Goal: Answer question/provide support: Share knowledge or assist other users

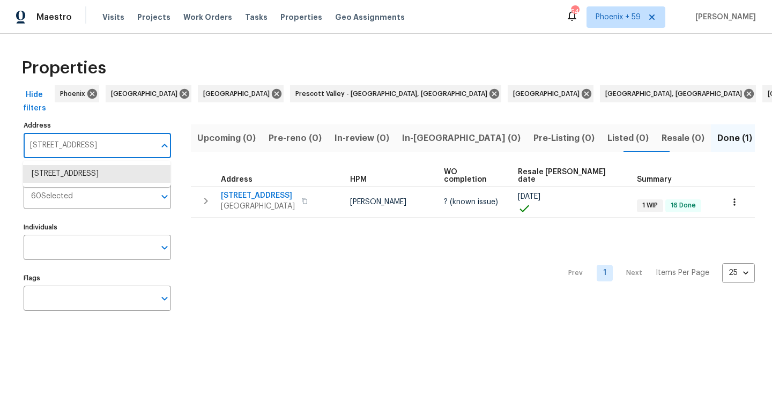
click at [77, 142] on input "[STREET_ADDRESS]" at bounding box center [89, 145] width 131 height 25
type input "[STREET_ADDRESS]"
click at [76, 172] on li "[STREET_ADDRESS]" at bounding box center [97, 174] width 148 height 18
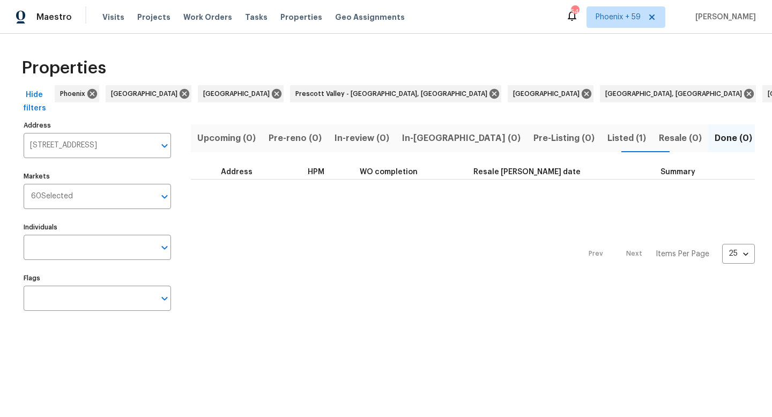
click at [608, 143] on span "Listed (1)" at bounding box center [627, 138] width 39 height 15
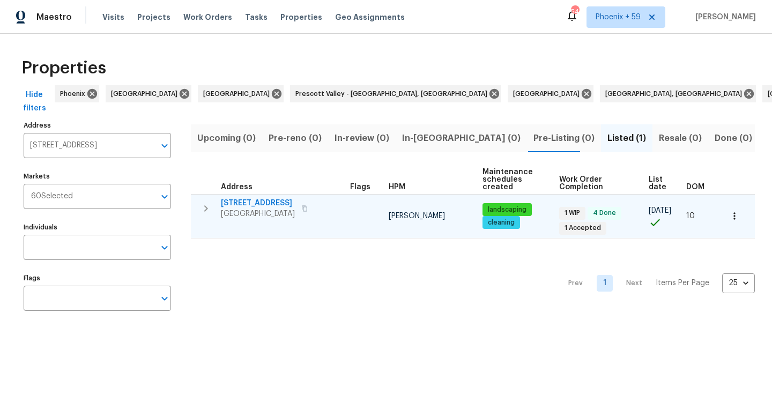
click at [248, 202] on span "12507 Glendale Ct" at bounding box center [258, 203] width 74 height 11
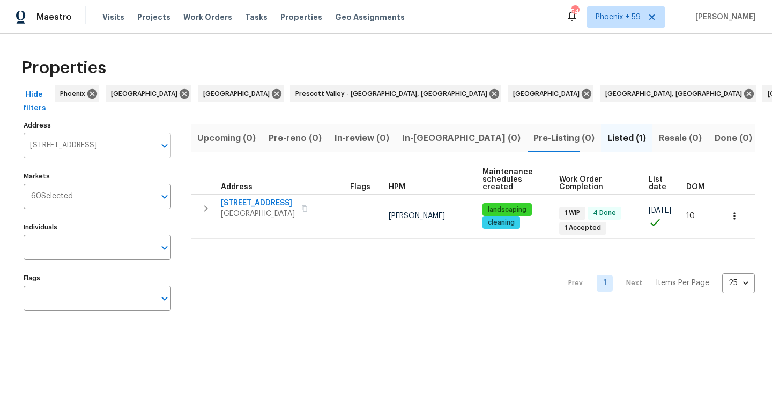
click at [104, 143] on input "12507 Glendale Ct Hudson FL 34669" at bounding box center [89, 145] width 131 height 25
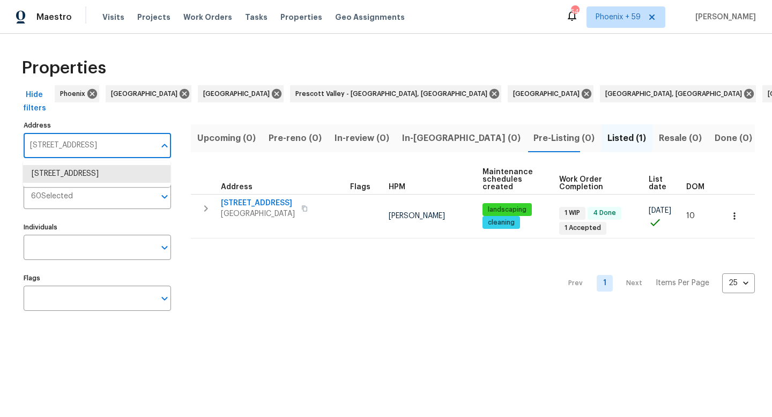
paste input "8311 Ogden St, Denver, CO 8022"
type input "8311 Ogden St, Denver, CO 80229"
click at [91, 172] on li "8311 Ogden St Denver CO 80229" at bounding box center [97, 174] width 148 height 18
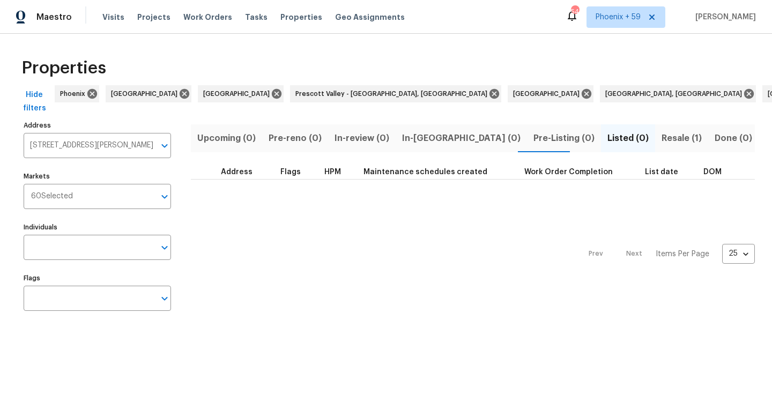
click at [662, 131] on span "Resale (1)" at bounding box center [682, 138] width 40 height 15
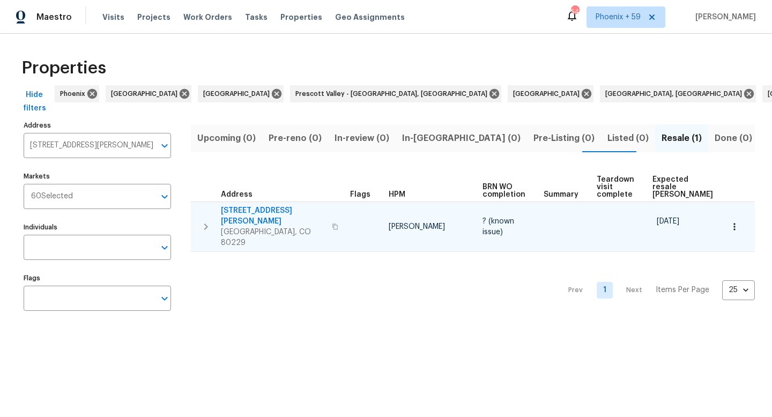
click at [243, 211] on span "8311 Ogden St" at bounding box center [273, 215] width 105 height 21
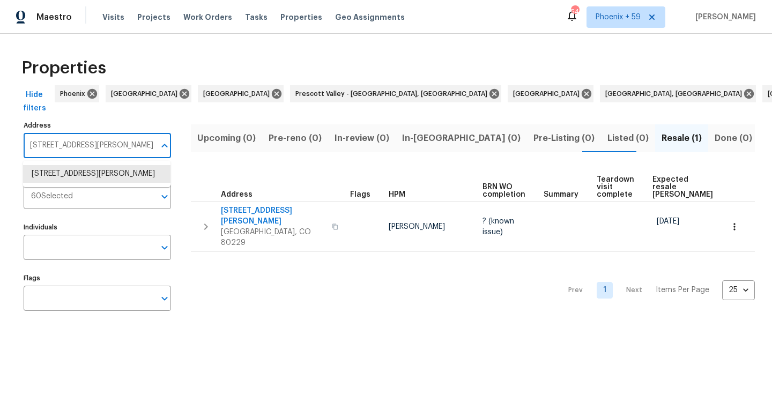
click at [94, 143] on input "8311 Ogden St Denver CO 80229" at bounding box center [89, 145] width 131 height 25
paste input "1314 Gary Alan Trce, Moody, AL 35004"
type input "1314 Gary Alan Trce, Moody, AL 35004"
click at [92, 178] on li "1314 Gary Alan Trce Moody AL 35004" at bounding box center [97, 174] width 148 height 18
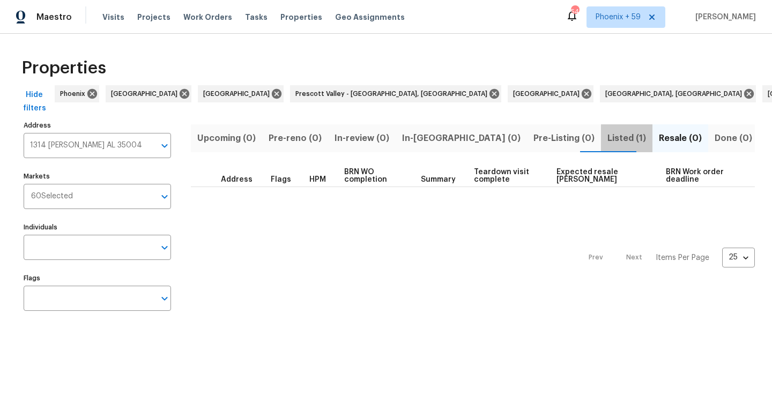
click at [608, 137] on span "Listed (1)" at bounding box center [627, 138] width 39 height 15
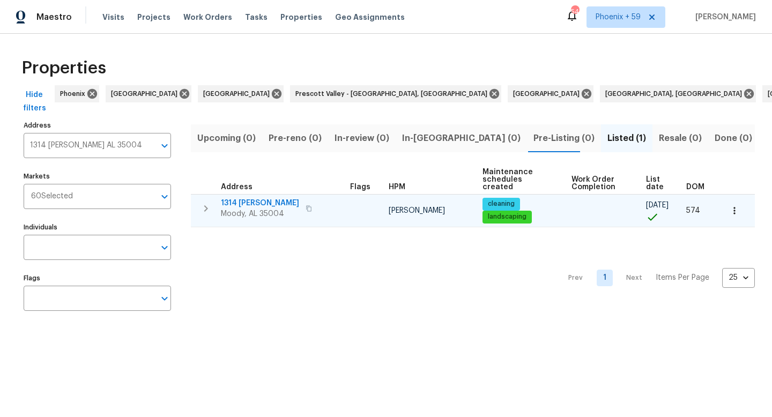
click at [269, 195] on td "1314 Gary Alan Trce Moody, AL 35004" at bounding box center [268, 209] width 155 height 28
click at [267, 201] on span "1314 Gary Alan Trce" at bounding box center [260, 203] width 78 height 11
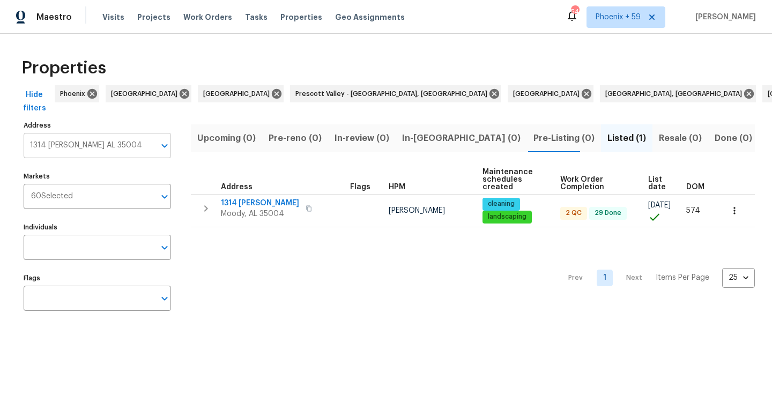
click at [100, 150] on input "1314 Gary Alan Trce Moody AL 35004" at bounding box center [89, 145] width 131 height 25
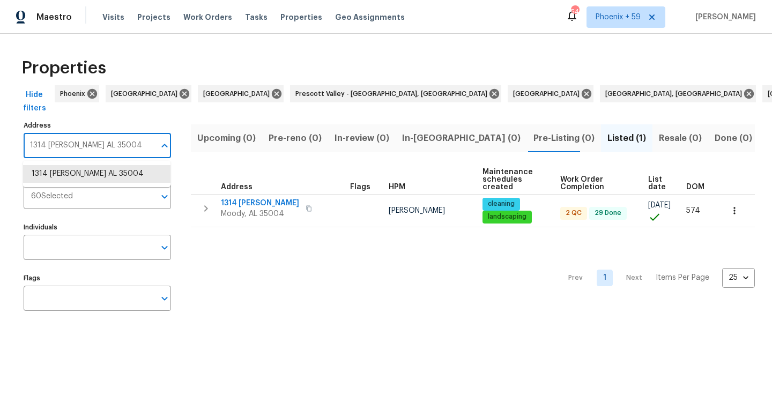
paste input "1023 Alnwick Ct, Charlotte, NC 28262"
type input "11023 Alnwick Ct, Charlotte, NC 28262"
click at [96, 173] on li "11023 Alnwick Ct Charlotte NC 28262" at bounding box center [97, 174] width 148 height 18
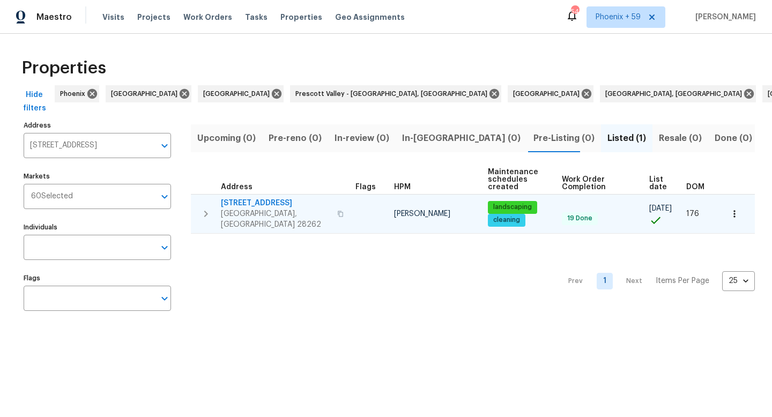
click at [274, 204] on span "11023 Alnwick Ct" at bounding box center [276, 203] width 110 height 11
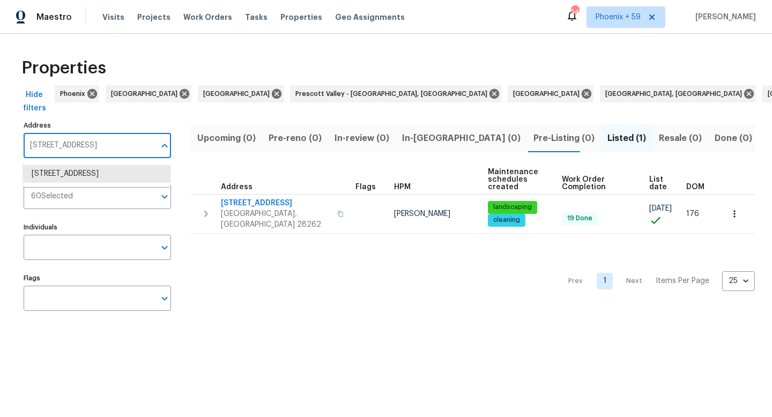
click at [98, 145] on input "11023 Alnwick Ct Charlotte NC 28262" at bounding box center [89, 145] width 131 height 25
paste input "2679 Rainbow Springs Ln, Orlando, FL"
type input "2679 Rainbow Springs Ln, Orlando, FL"
click at [97, 178] on li "2679 Rainbow Springs Ln Orlando FL 32828" at bounding box center [97, 174] width 148 height 18
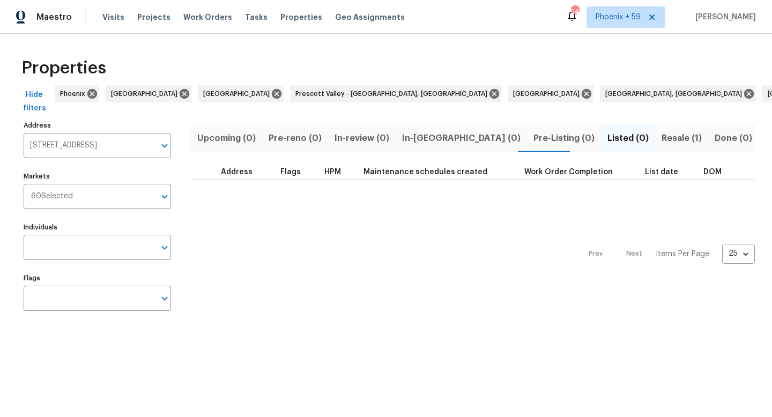
click at [662, 132] on span "Resale (1)" at bounding box center [682, 138] width 40 height 15
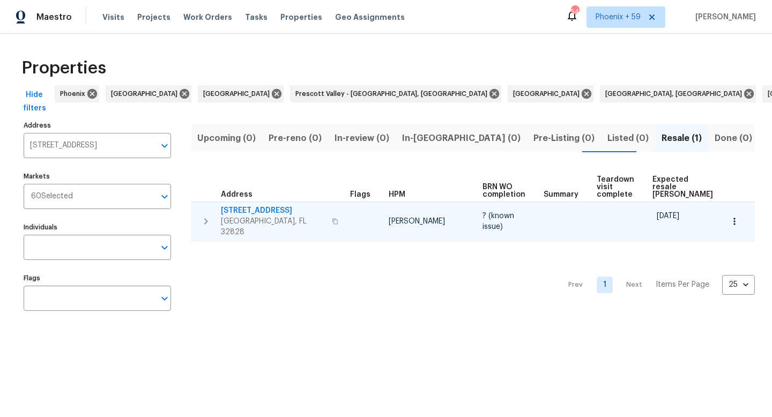
click at [272, 210] on span "2679 Rainbow Springs Ln" at bounding box center [273, 210] width 105 height 11
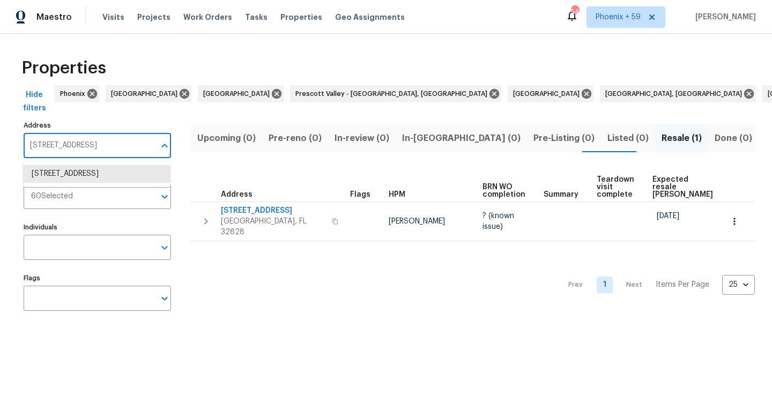
click at [92, 139] on input "2679 Rainbow Springs Ln Orlando FL 32828" at bounding box center [89, 145] width 131 height 25
paste input "4010 Brookshire Cir, Eustis, FL 32736"
type input "4010 Brookshire Cir, Eustis, FL 32736"
click at [94, 177] on li "4010 Brookshire Cir Eustis FL 32736" at bounding box center [97, 174] width 148 height 18
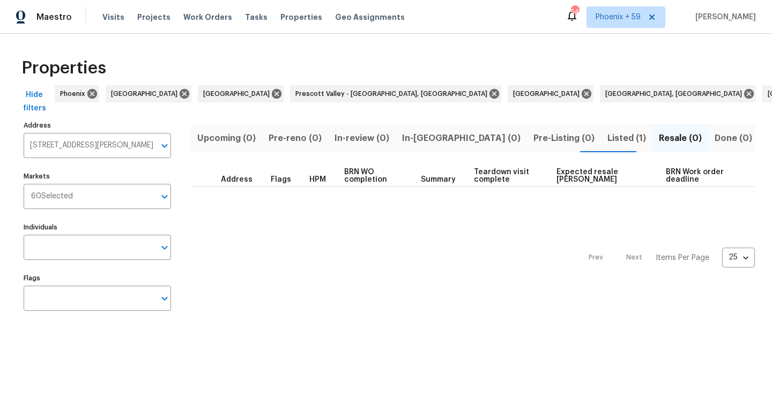
click at [608, 138] on span "Listed (1)" at bounding box center [627, 138] width 39 height 15
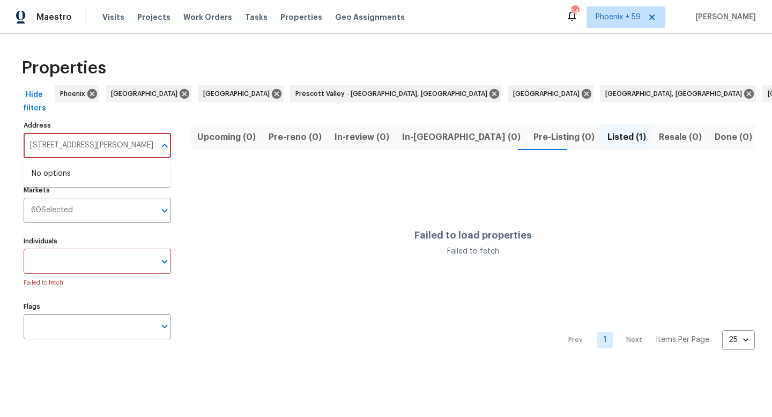
click at [121, 143] on input "4010 Brookshire Cir Eustis FL 32736" at bounding box center [89, 145] width 131 height 25
paste input ", Eustis,"
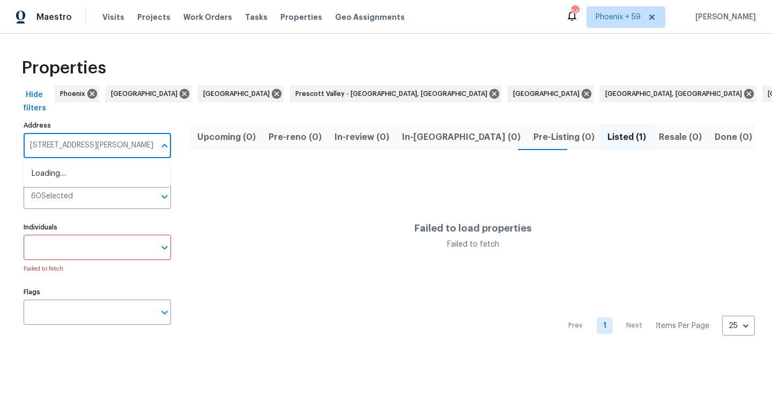
scroll to position [0, 4]
type input "4010 Brookshire Cir, Eustis, FL 32736"
click at [608, 138] on span "Listed (1)" at bounding box center [627, 137] width 39 height 15
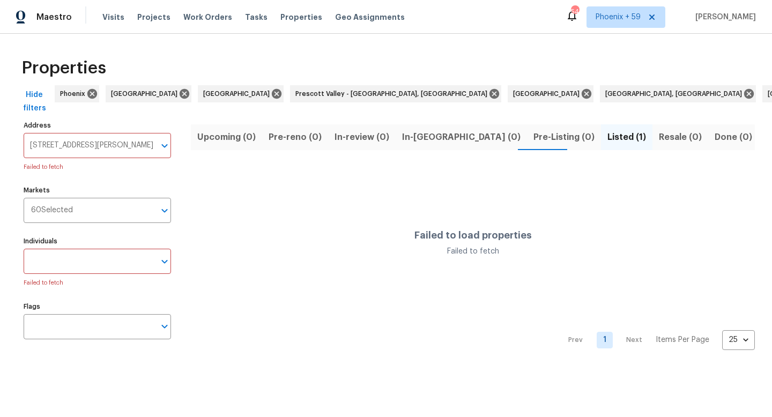
scroll to position [0, 0]
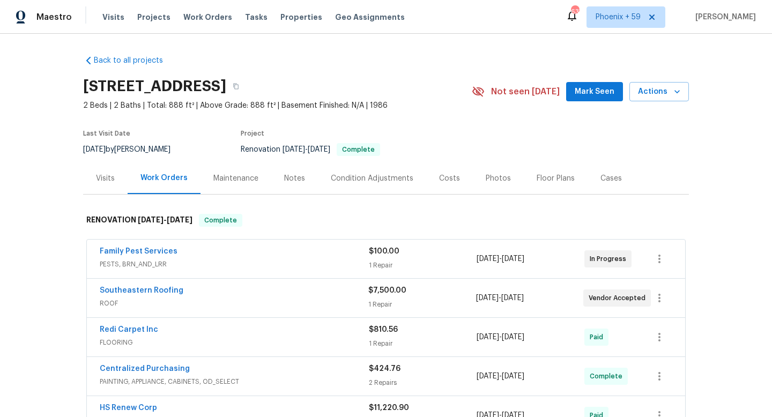
click at [241, 182] on div "Maintenance" at bounding box center [235, 178] width 45 height 11
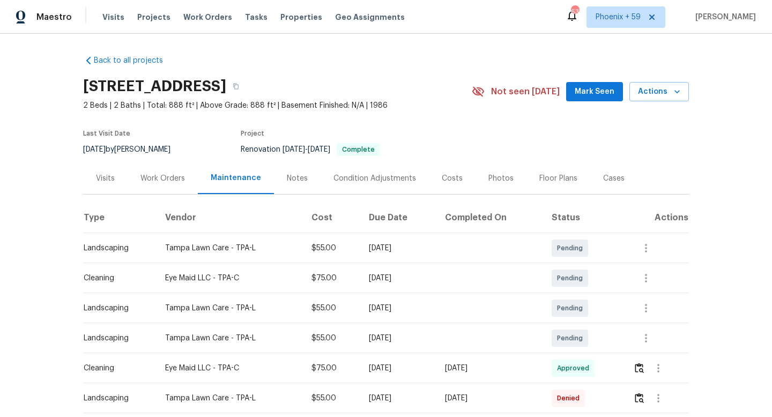
scroll to position [61, 0]
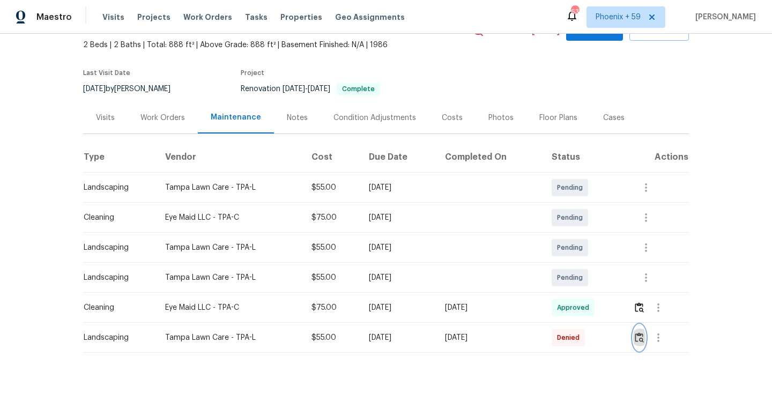
click at [643, 338] on img "button" at bounding box center [639, 338] width 9 height 10
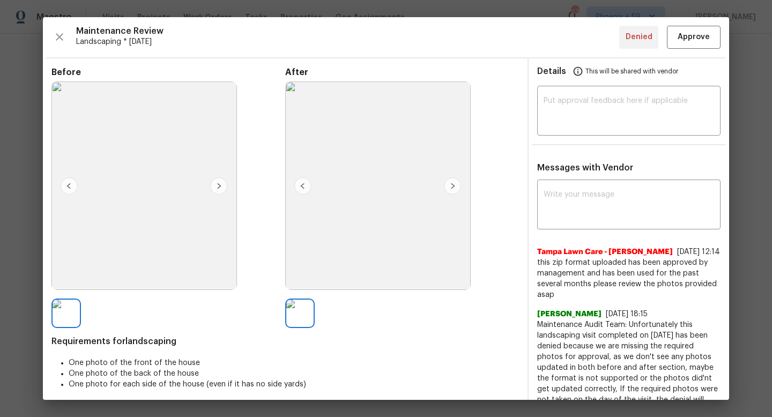
click at [303, 182] on img at bounding box center [302, 186] width 17 height 17
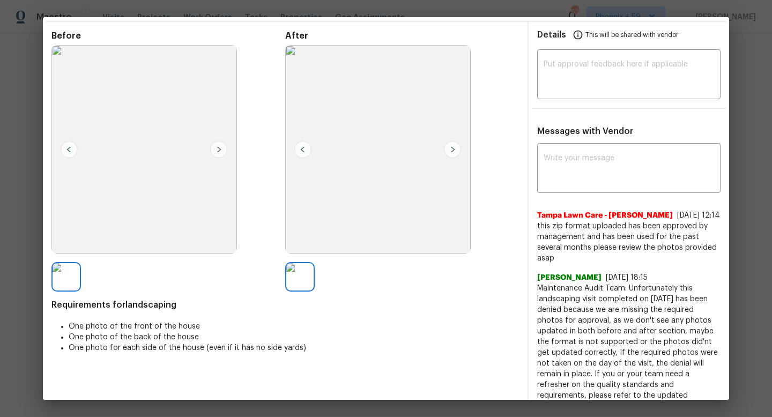
scroll to position [56, 0]
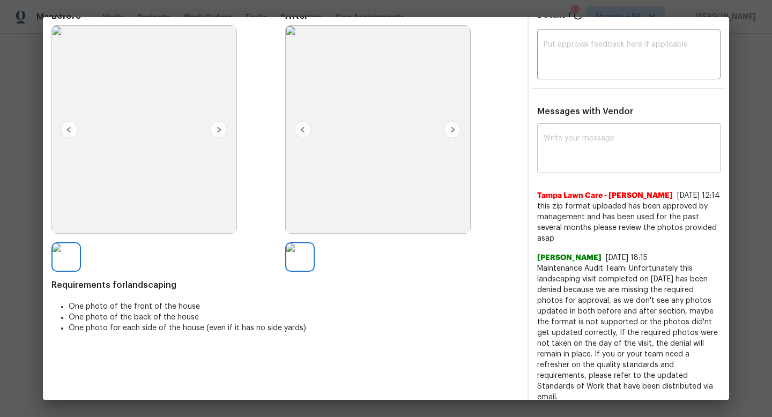
click at [569, 156] on textarea at bounding box center [629, 150] width 171 height 30
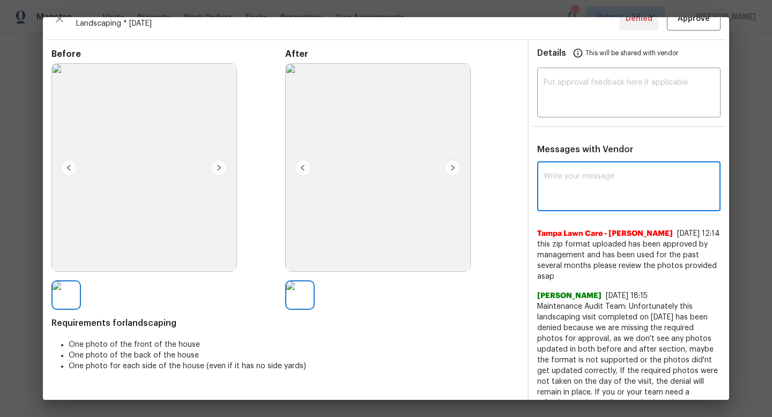
scroll to position [4, 0]
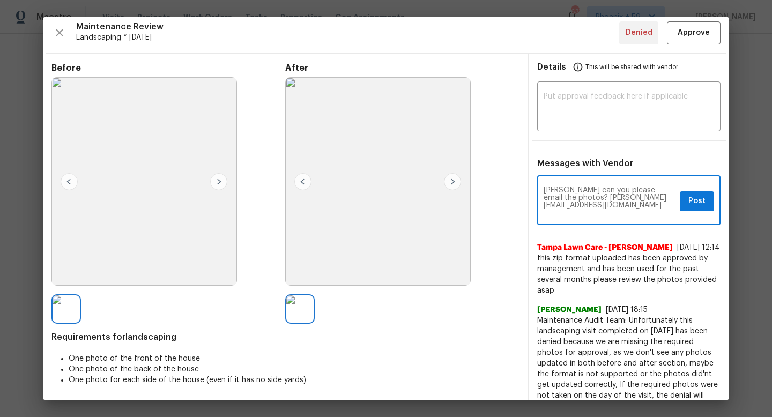
type textarea "Ryan can you please email the photos? madison.williamson@opendoor.com"
click at [696, 200] on span "Post" at bounding box center [697, 201] width 17 height 13
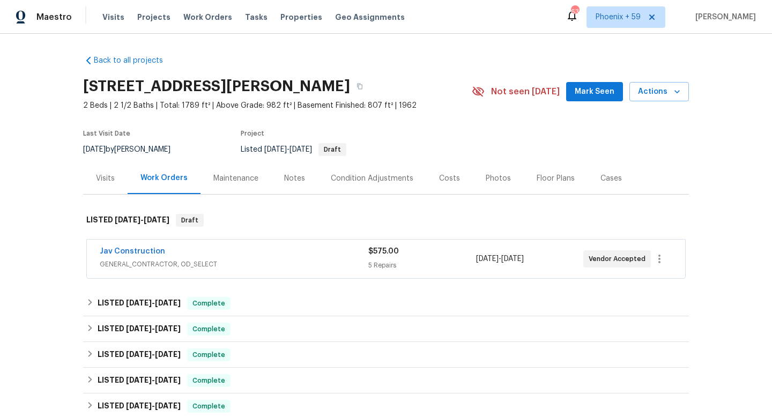
click at [238, 180] on div "Maintenance" at bounding box center [235, 178] width 45 height 11
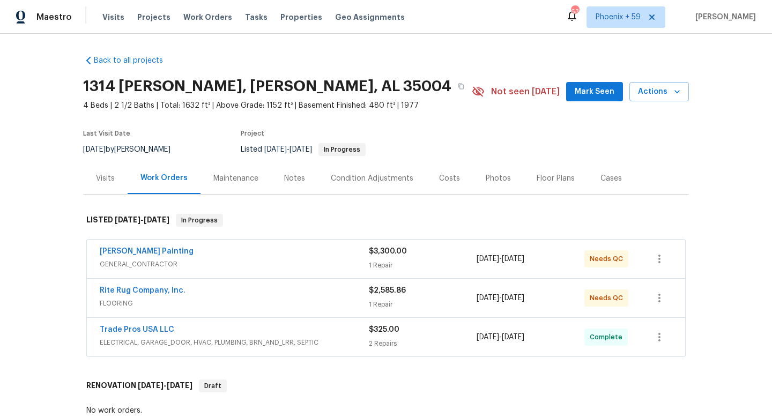
click at [232, 177] on div "Maintenance" at bounding box center [235, 178] width 45 height 11
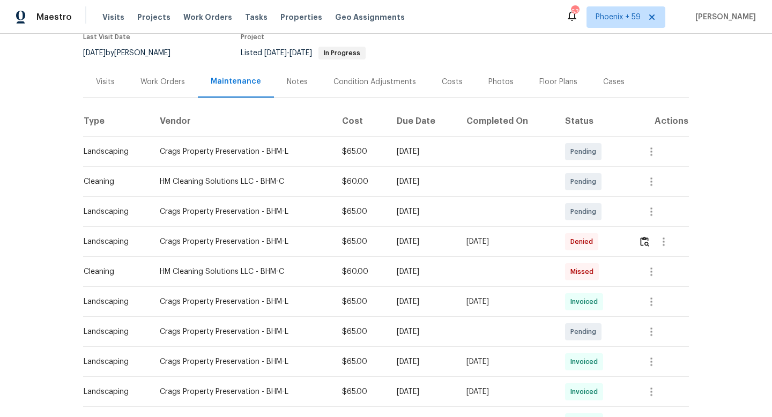
scroll to position [98, 0]
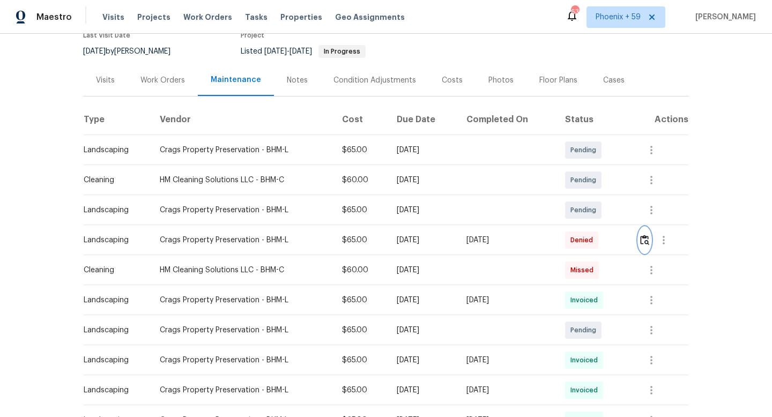
click at [648, 239] on img "button" at bounding box center [644, 240] width 9 height 10
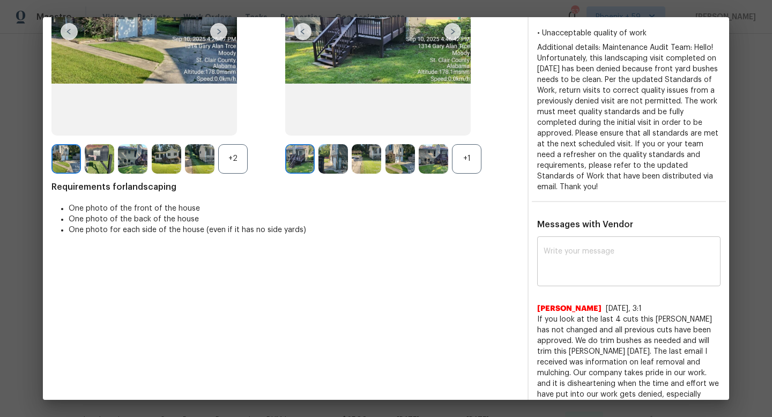
scroll to position [168, 0]
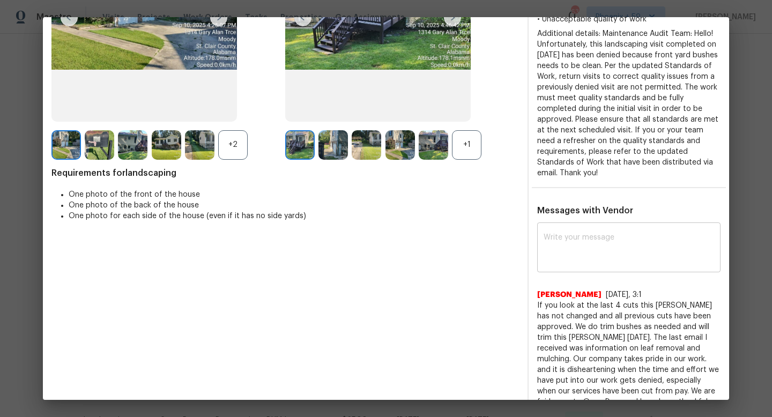
click at [581, 263] on div "x ​" at bounding box center [628, 248] width 183 height 47
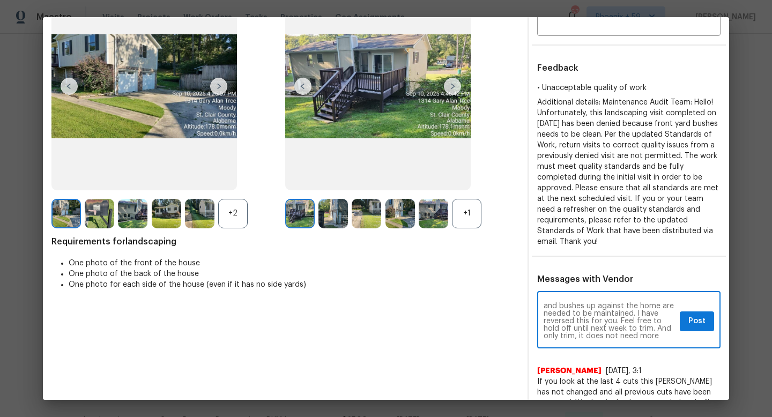
scroll to position [30, 0]
type textarea "Hi William! I am going to approve this cut for ya. We are tightening our requir…"
click at [695, 321] on span "Post" at bounding box center [697, 321] width 17 height 13
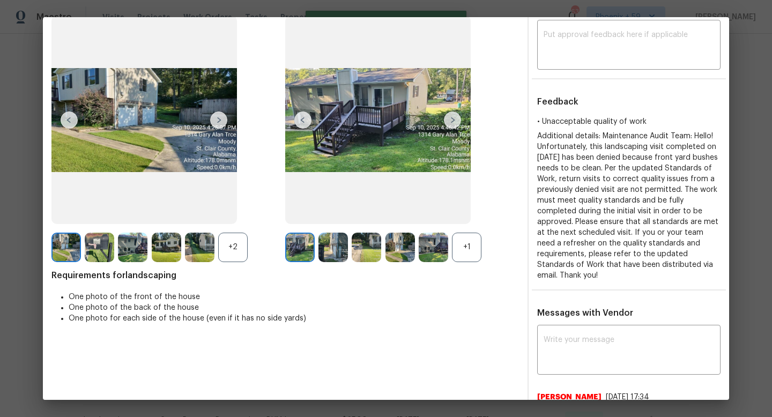
scroll to position [0, 0]
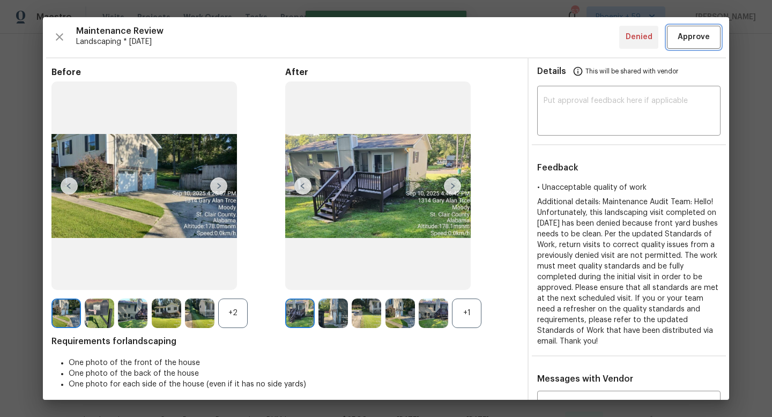
click at [693, 45] on button "Approve" at bounding box center [694, 37] width 54 height 23
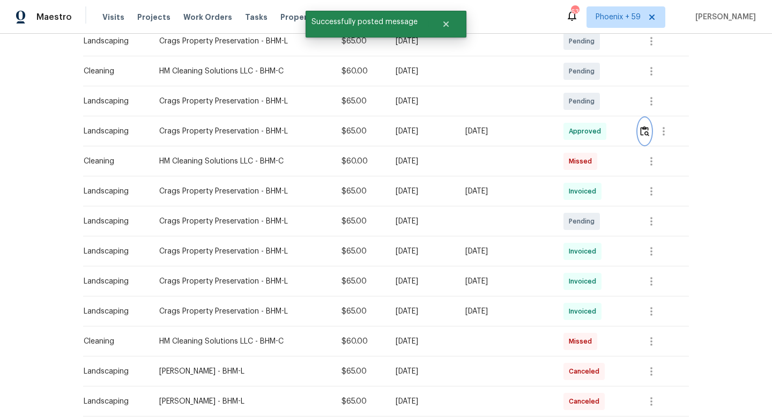
scroll to position [100, 0]
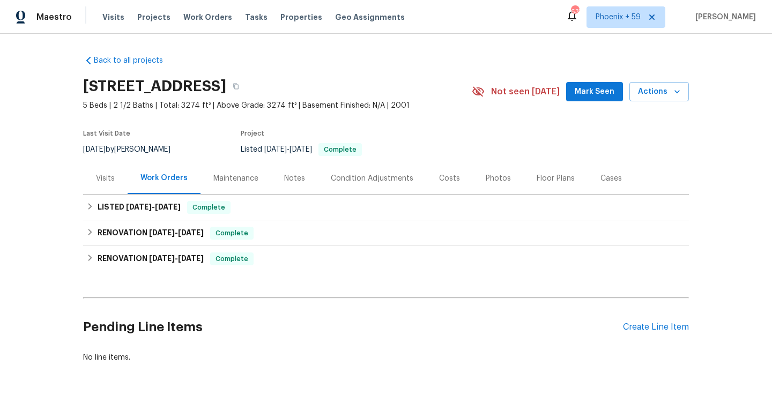
click at [219, 175] on div "Maintenance" at bounding box center [235, 178] width 45 height 11
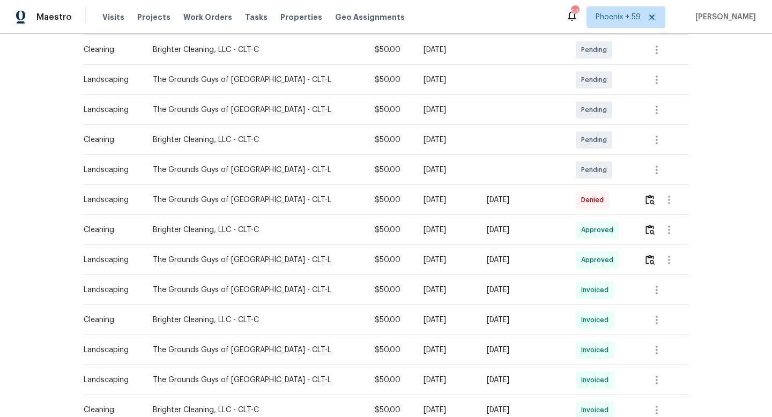
scroll to position [201, 0]
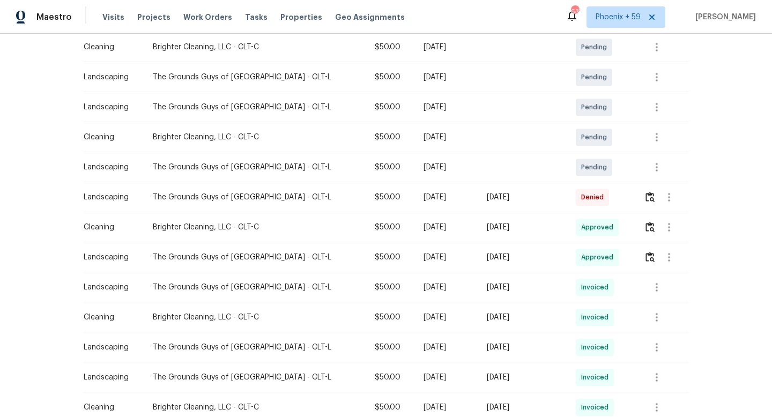
click at [644, 197] on div at bounding box center [666, 198] width 45 height 26
click at [653, 198] on img "button" at bounding box center [650, 197] width 9 height 10
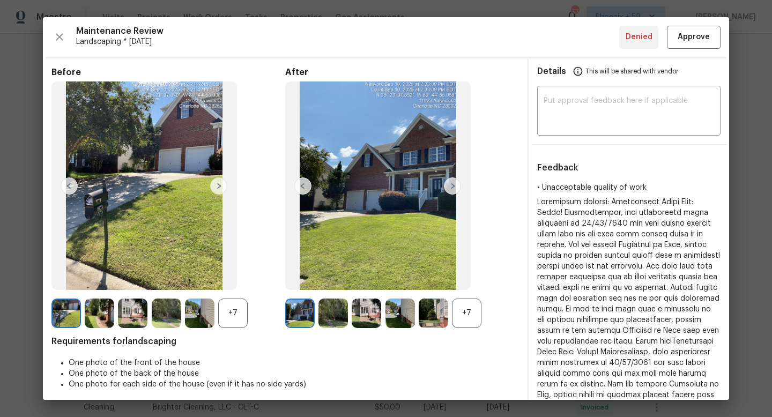
click at [457, 189] on img at bounding box center [452, 186] width 17 height 17
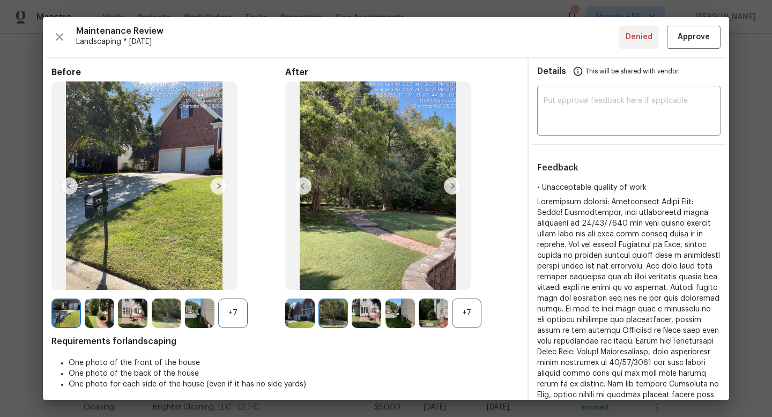
click at [452, 186] on img at bounding box center [452, 186] width 17 height 17
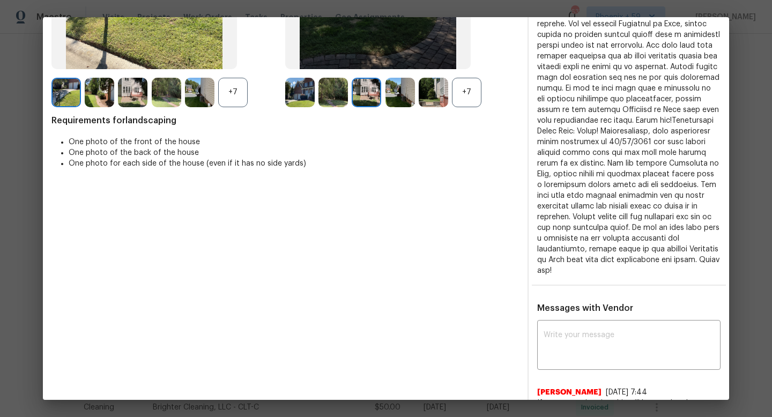
scroll to position [309, 0]
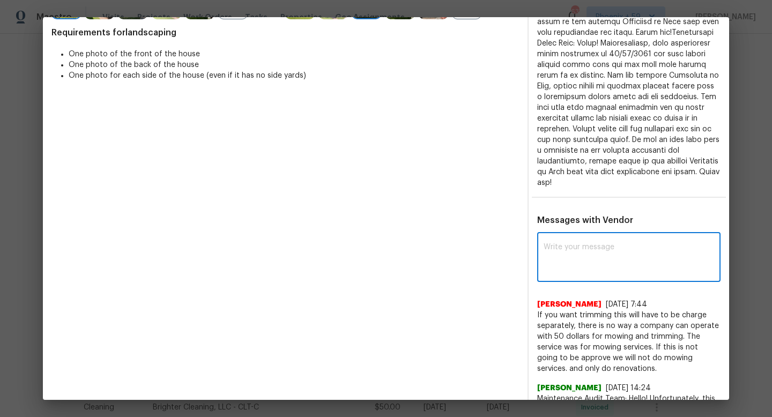
click at [580, 253] on textarea at bounding box center [629, 259] width 171 height 30
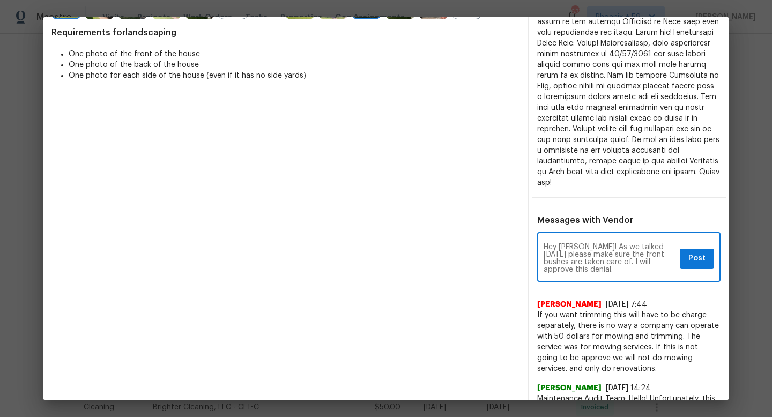
type textarea "Hey Allen! As we talked yesterday please make sure the front bushes are taken c…"
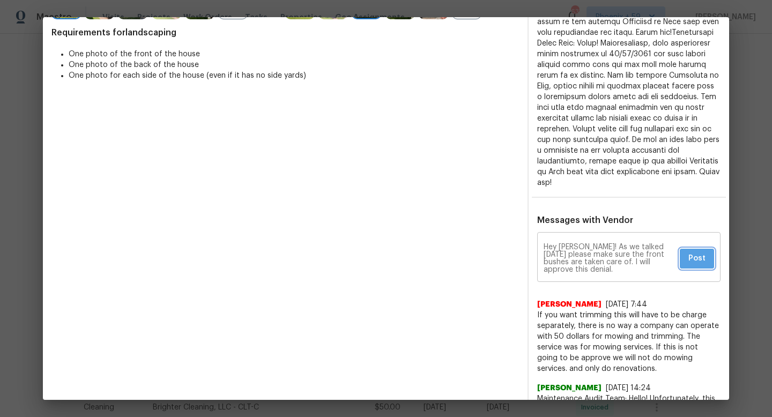
click at [689, 252] on span "Post" at bounding box center [697, 258] width 17 height 13
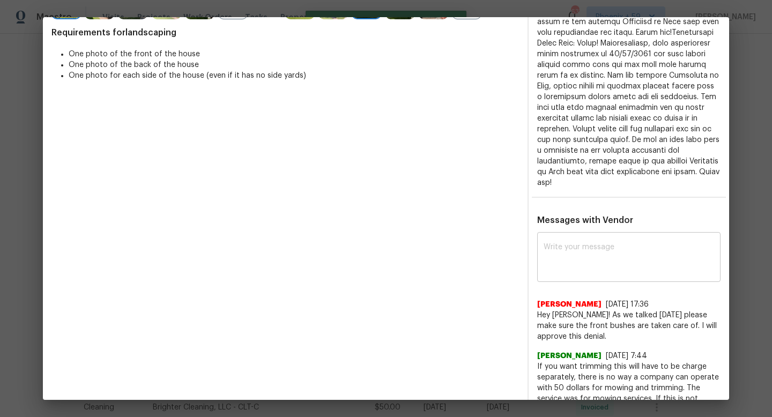
scroll to position [0, 0]
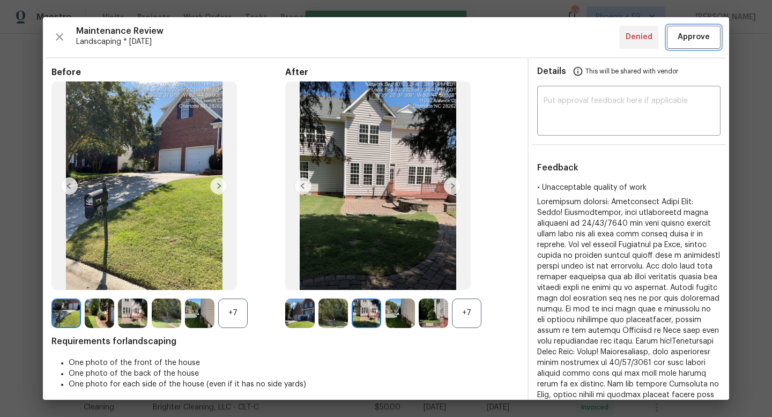
click at [696, 33] on span "Approve" at bounding box center [694, 37] width 32 height 13
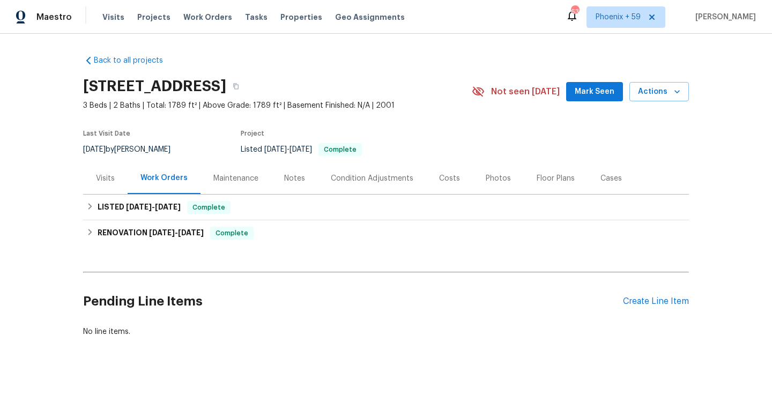
click at [232, 180] on div "Maintenance" at bounding box center [235, 178] width 45 height 11
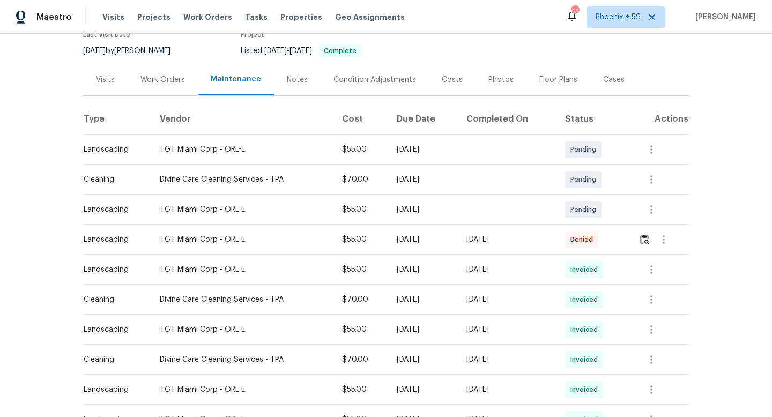
scroll to position [84, 0]
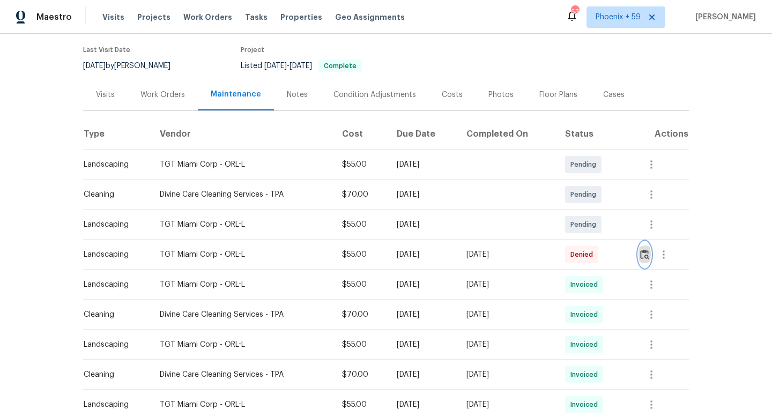
click at [646, 254] on img "button" at bounding box center [644, 254] width 9 height 10
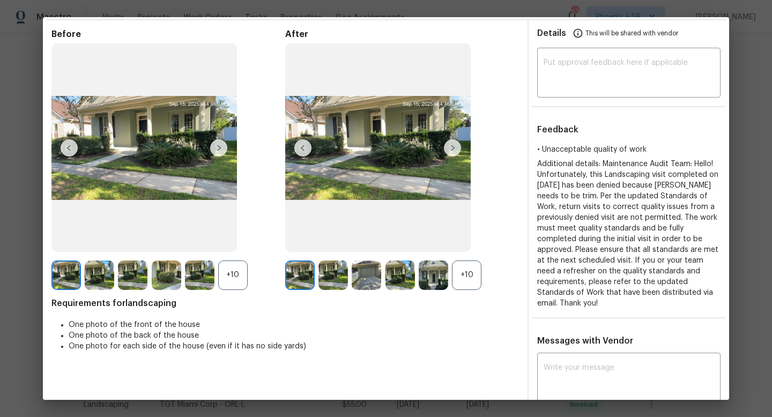
scroll to position [49, 0]
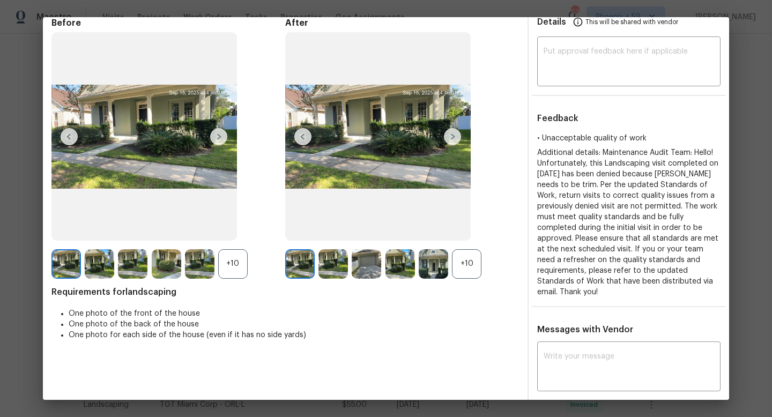
click at [454, 137] on img at bounding box center [452, 136] width 17 height 17
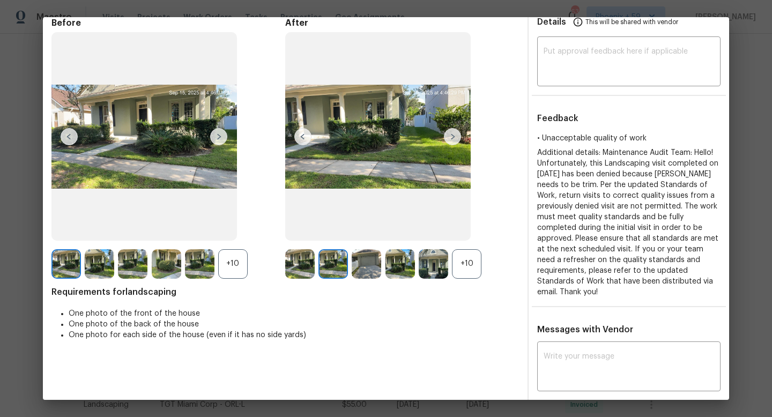
click at [454, 137] on img at bounding box center [452, 136] width 17 height 17
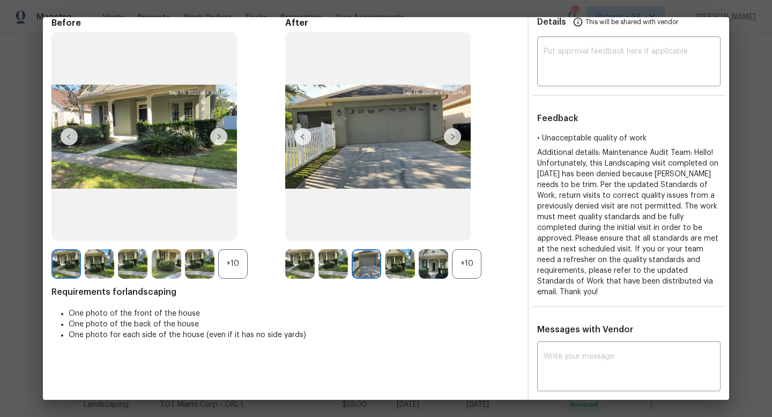
click at [454, 137] on img at bounding box center [452, 136] width 17 height 17
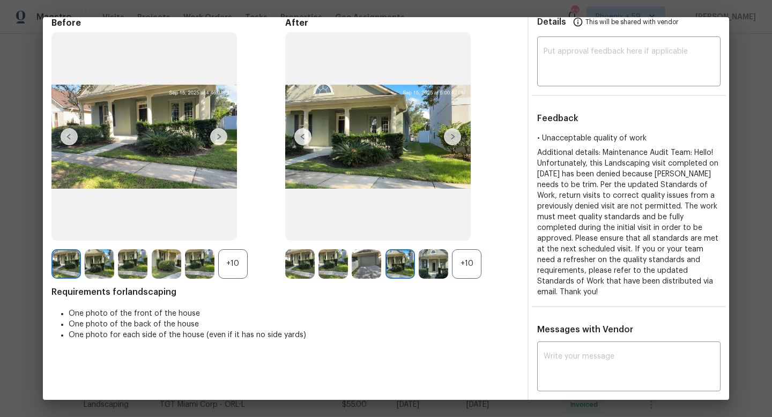
click at [454, 137] on img at bounding box center [452, 136] width 17 height 17
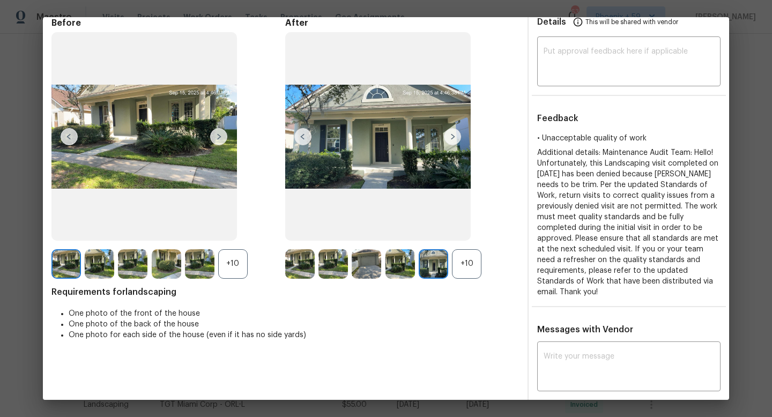
click at [454, 137] on img at bounding box center [452, 136] width 17 height 17
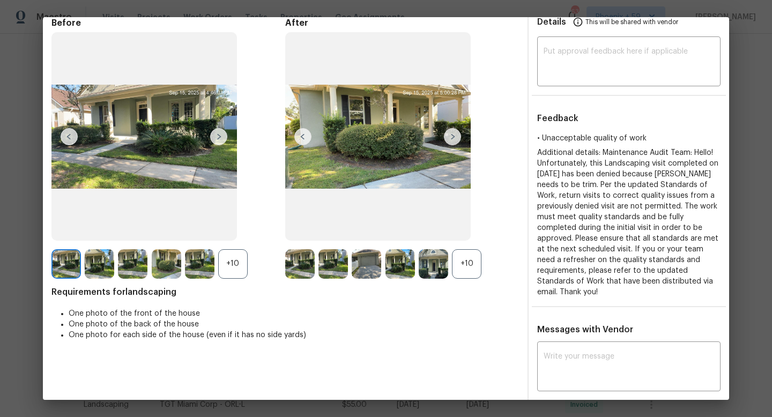
click at [454, 137] on img at bounding box center [452, 136] width 17 height 17
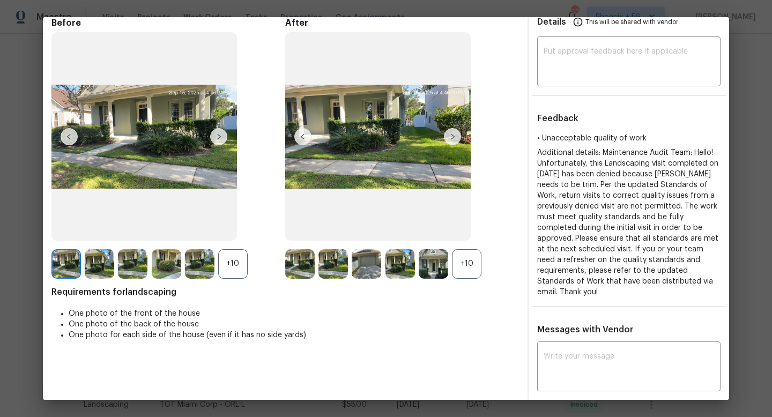
click at [454, 137] on img at bounding box center [452, 136] width 17 height 17
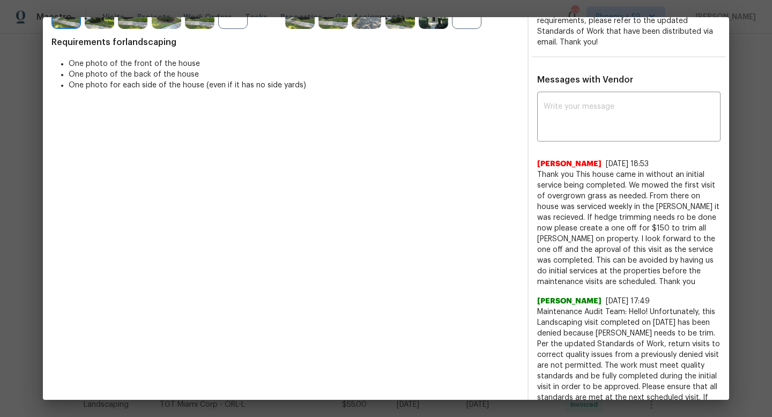
scroll to position [301, 0]
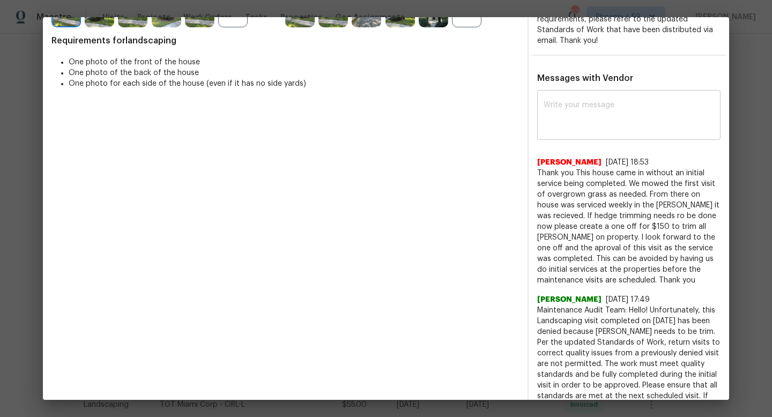
click at [552, 112] on textarea at bounding box center [629, 116] width 171 height 30
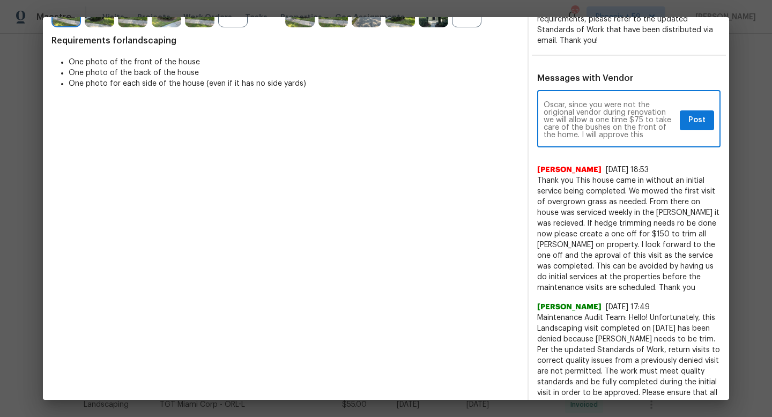
click at [563, 101] on textarea "Oscar, since you were not the origional vendor during renovation we will allow …" at bounding box center [610, 120] width 132 height 38
click at [637, 120] on textarea "Oscar, since you were not the original vendor during renovation we will allow a…" at bounding box center [610, 120] width 132 height 38
type textarea "Oscar, since you were not the original vendor during renovation we will allow a…"
click at [705, 114] on span "Post" at bounding box center [697, 120] width 17 height 13
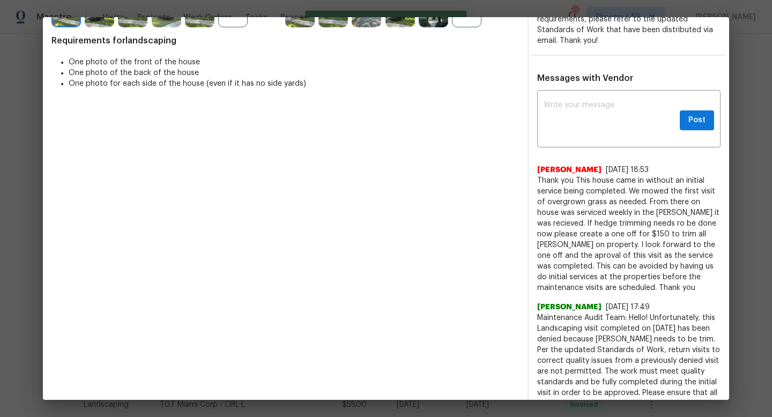
scroll to position [0, 0]
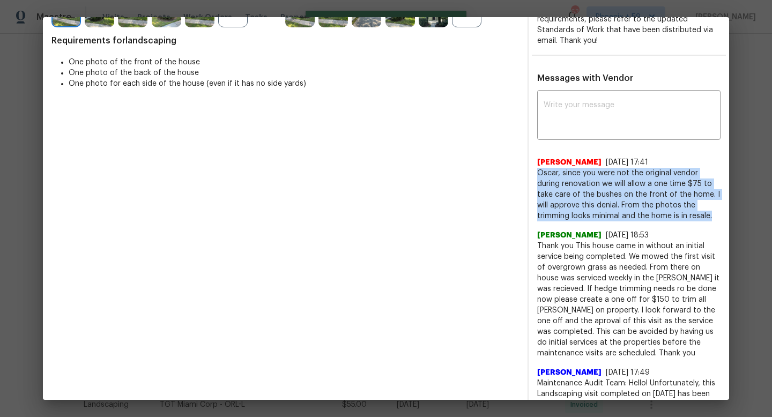
drag, startPoint x: 715, startPoint y: 205, endPoint x: 534, endPoint y: 163, distance: 186.3
copy span "Oscar, since you were not the original vendor during renovation we will allow a…"
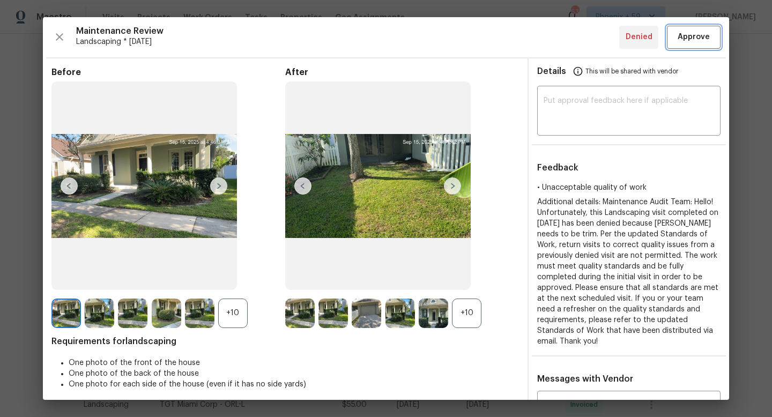
click at [689, 35] on span "Approve" at bounding box center [694, 37] width 32 height 13
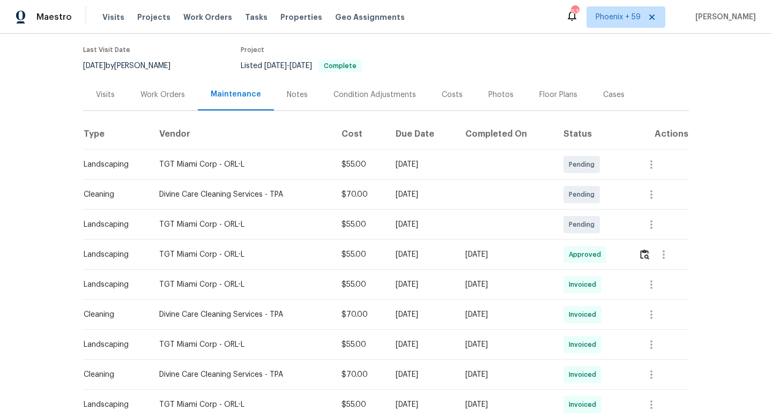
click at [743, 102] on div "Back to all projects 2679 Rainbow Springs Ln, Orlando, FL 32828 3 Beds | 2 Bath…" at bounding box center [386, 226] width 772 height 384
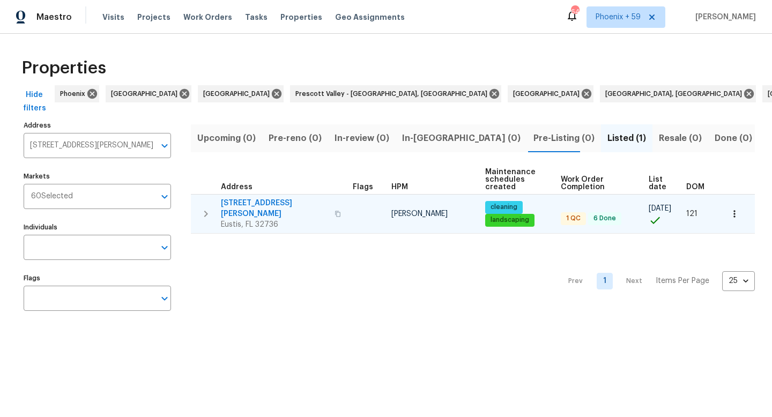
click at [264, 203] on span "[STREET_ADDRESS][PERSON_NAME]" at bounding box center [274, 208] width 107 height 21
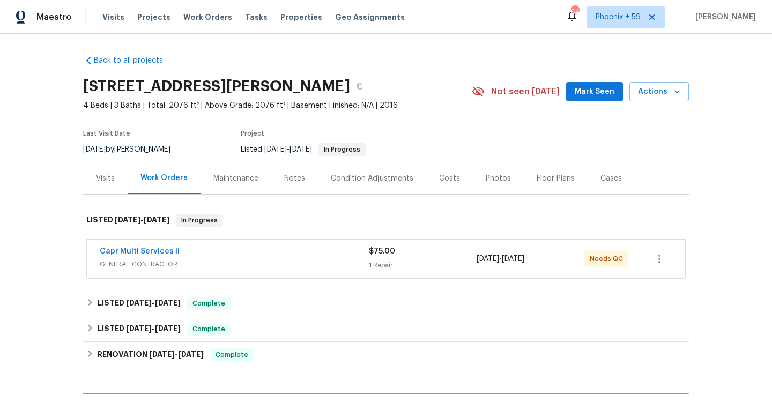
click at [240, 174] on div "Maintenance" at bounding box center [235, 178] width 45 height 11
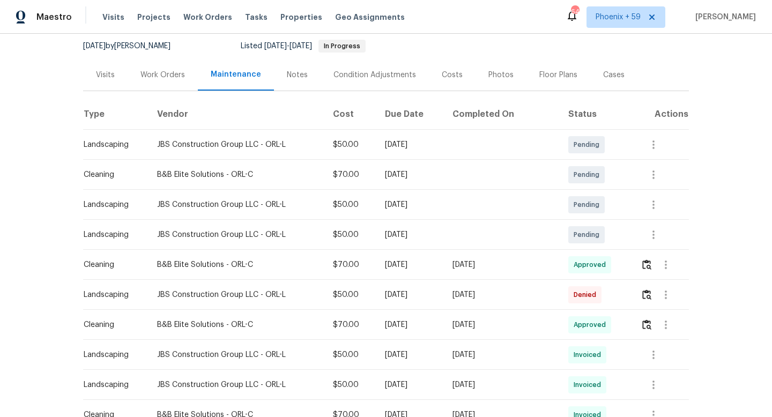
scroll to position [109, 0]
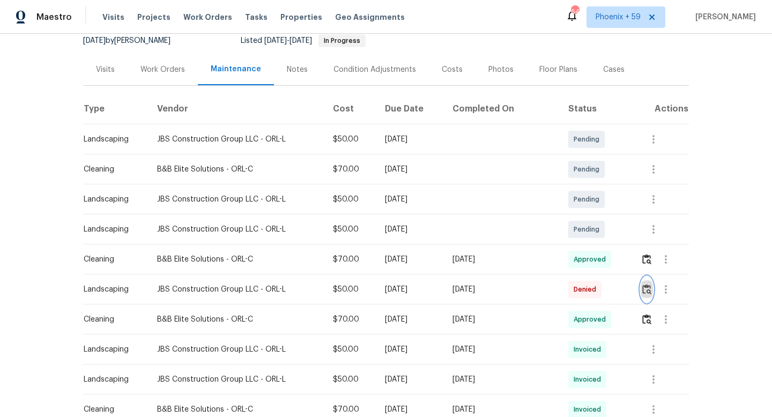
click at [649, 288] on img "button" at bounding box center [647, 289] width 9 height 10
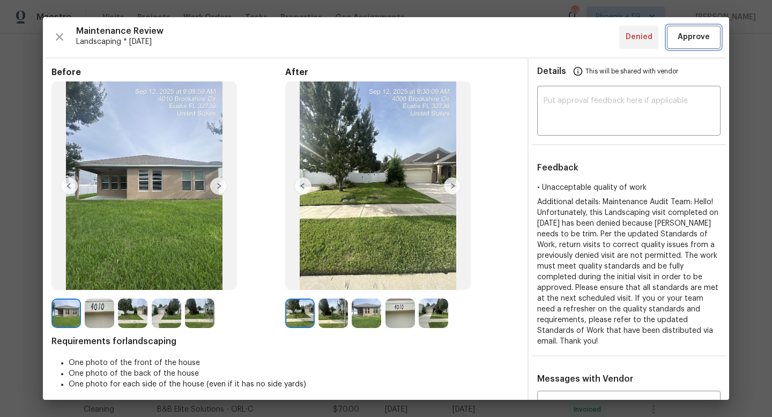
click at [690, 38] on span "Approve" at bounding box center [694, 37] width 32 height 13
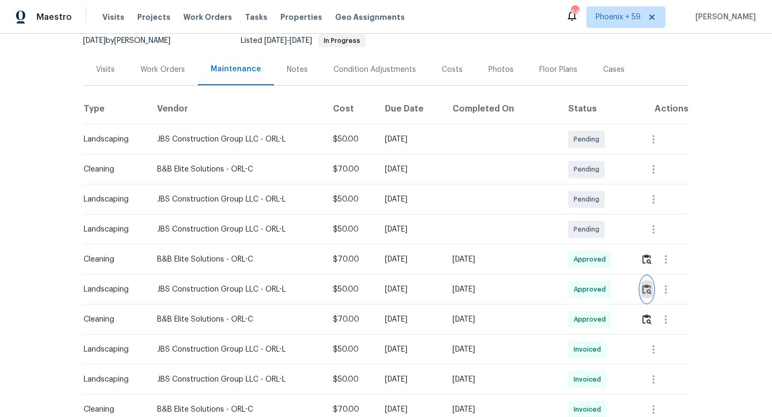
click at [648, 287] on img "button" at bounding box center [647, 289] width 9 height 10
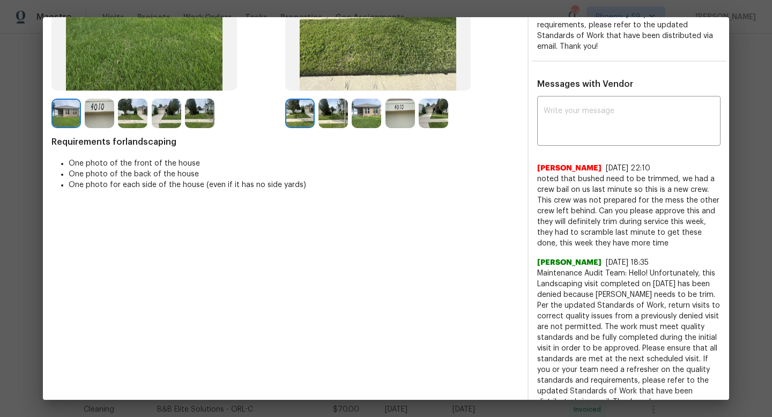
scroll to position [170, 0]
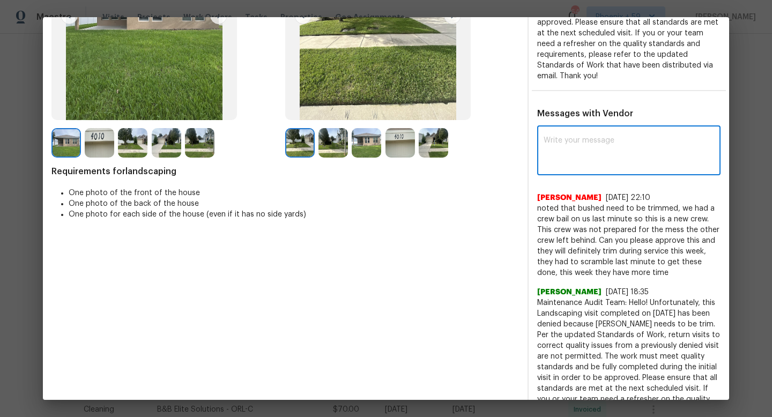
click at [594, 144] on textarea at bounding box center [629, 152] width 171 height 30
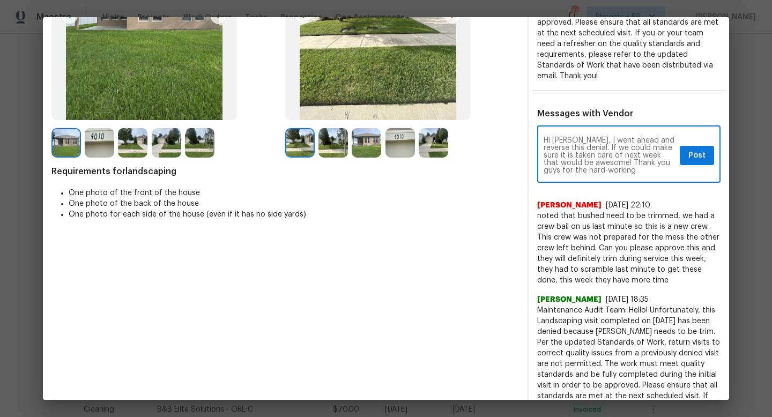
click at [593, 163] on div "Hi [PERSON_NAME], I went ahead and reverse this denial. If we could make sure i…" at bounding box center [628, 155] width 183 height 55
click at [591, 155] on textarea "Hi [PERSON_NAME], I went ahead and reverse this denial. If we could make sure i…" at bounding box center [610, 156] width 132 height 38
click at [591, 162] on textarea "Hi [PERSON_NAME], I went ahead and reverse this denial. If we could make sure i…" at bounding box center [610, 156] width 132 height 38
type textarea "Hi [PERSON_NAME], I went ahead and reverse this denial. If we could make sure i…"
click at [694, 149] on span "Post" at bounding box center [697, 155] width 17 height 13
